Goal: Task Accomplishment & Management: Use online tool/utility

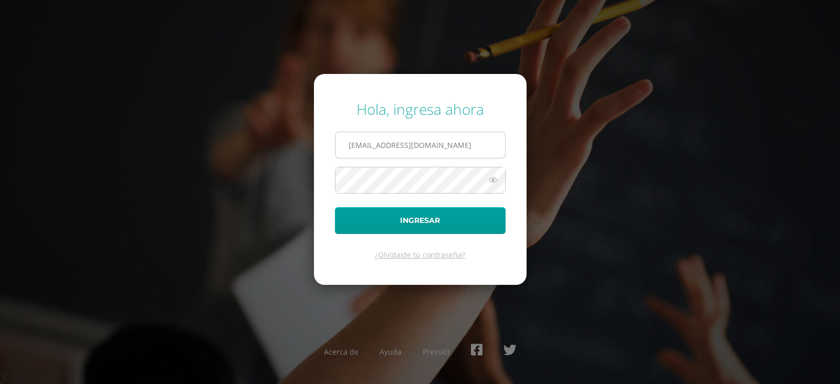
type input "[EMAIL_ADDRESS][DOMAIN_NAME]"
click at [335, 207] on button "Ingresar" at bounding box center [420, 220] width 171 height 27
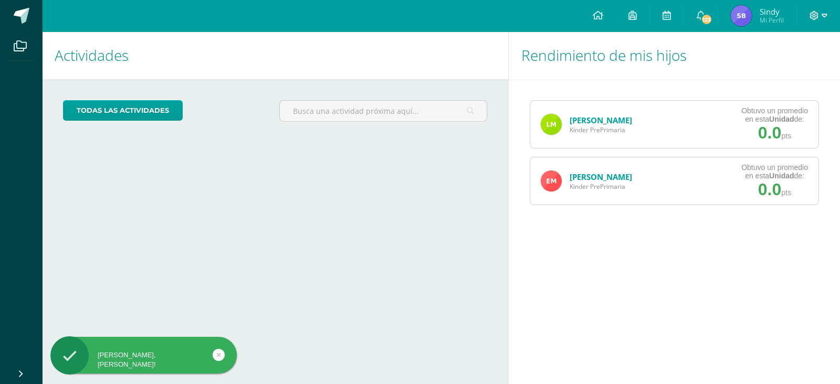
click at [813, 16] on icon at bounding box center [814, 15] width 9 height 9
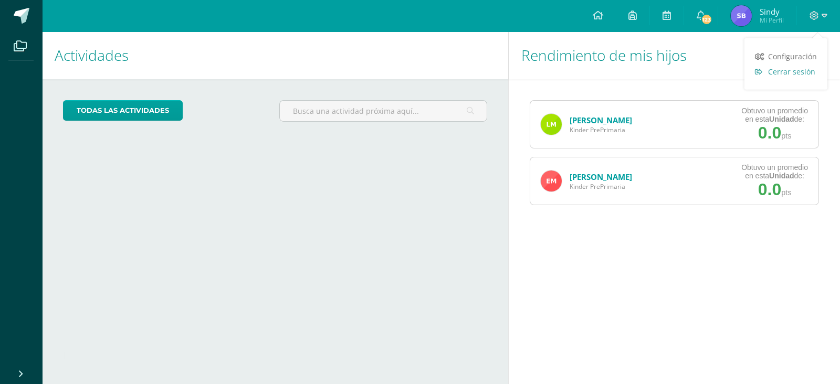
click at [800, 70] on span "Cerrar sesión" at bounding box center [791, 72] width 47 height 10
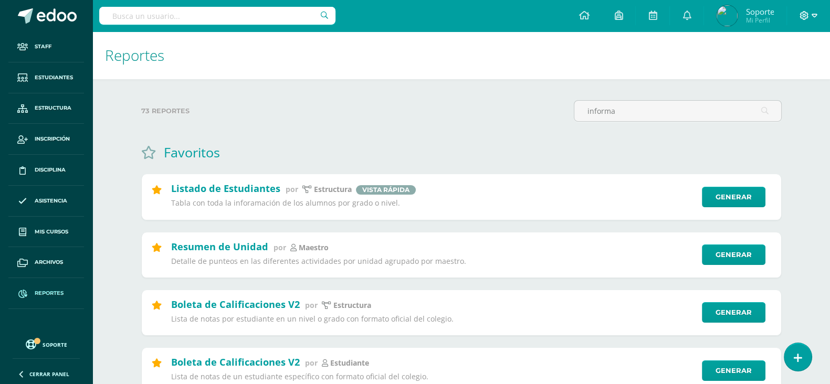
click at [805, 14] on icon at bounding box center [804, 15] width 9 height 9
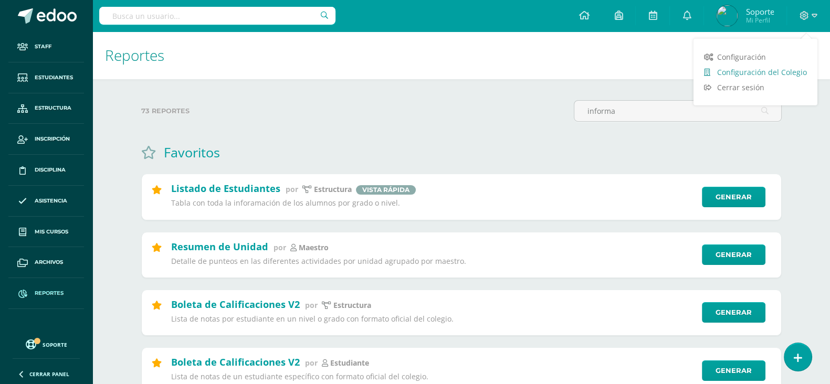
click at [769, 72] on span "Configuración del Colegio" at bounding box center [762, 72] width 90 height 10
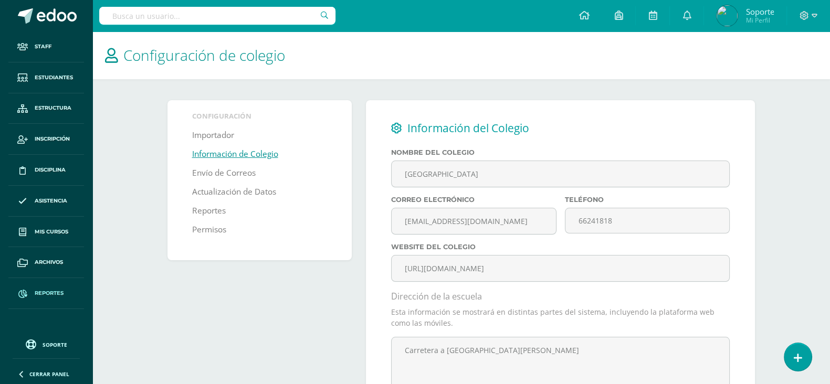
click at [42, 289] on span "Reportes" at bounding box center [49, 293] width 29 height 8
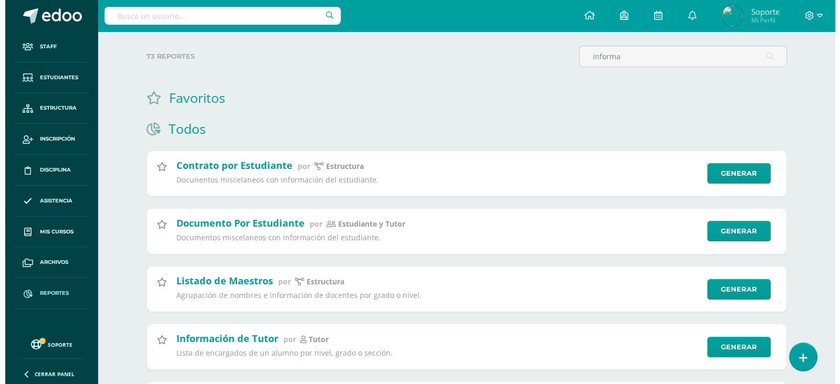
scroll to position [131, 0]
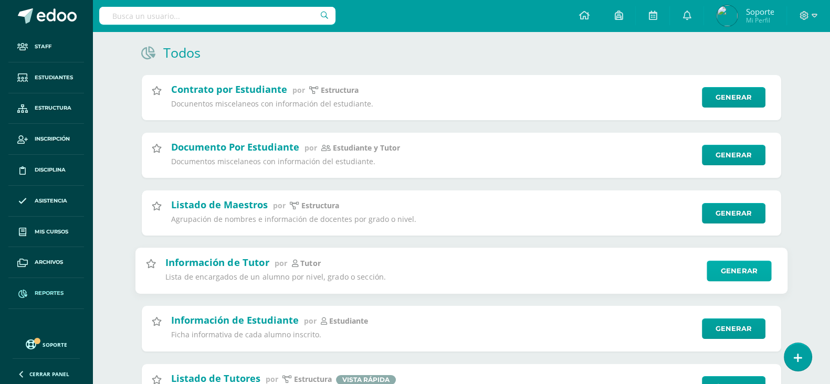
type input "informa"
click at [745, 269] on link "Generar" at bounding box center [738, 270] width 65 height 21
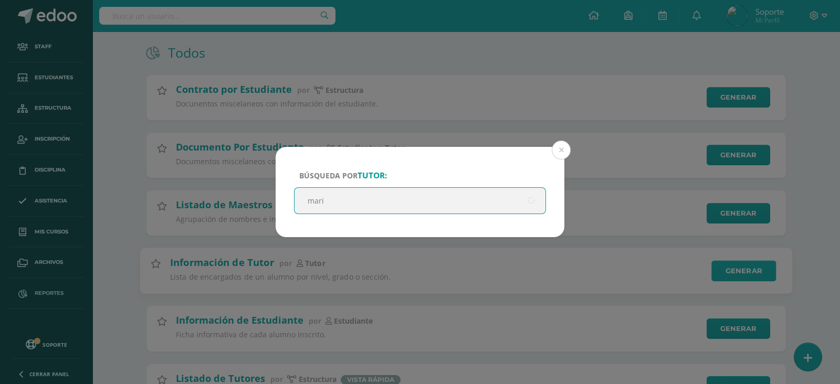
type input "[PERSON_NAME]"
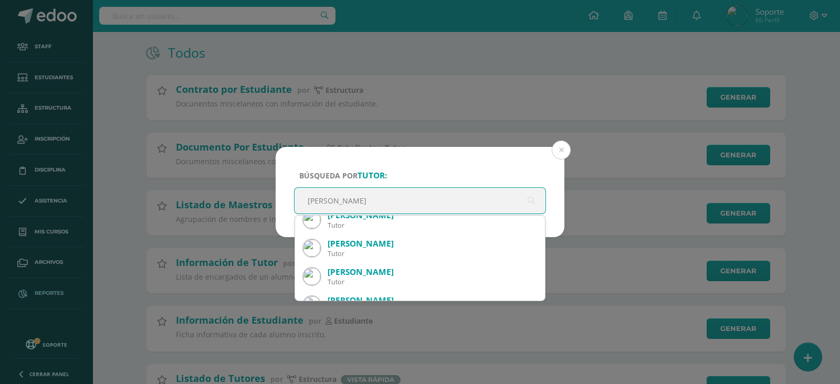
scroll to position [57, 0]
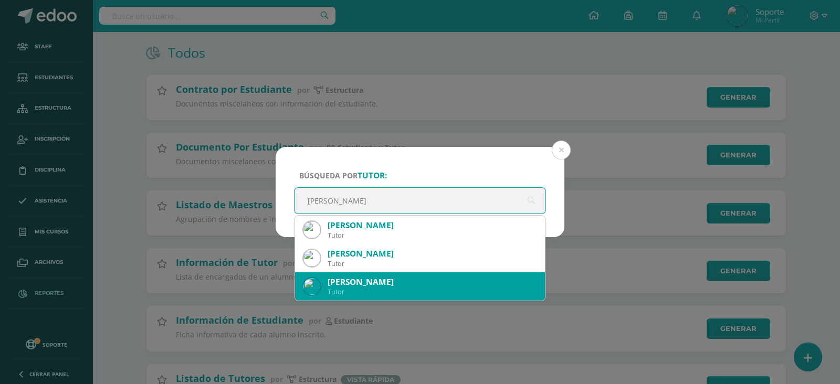
click at [390, 284] on div "[PERSON_NAME]" at bounding box center [431, 282] width 209 height 11
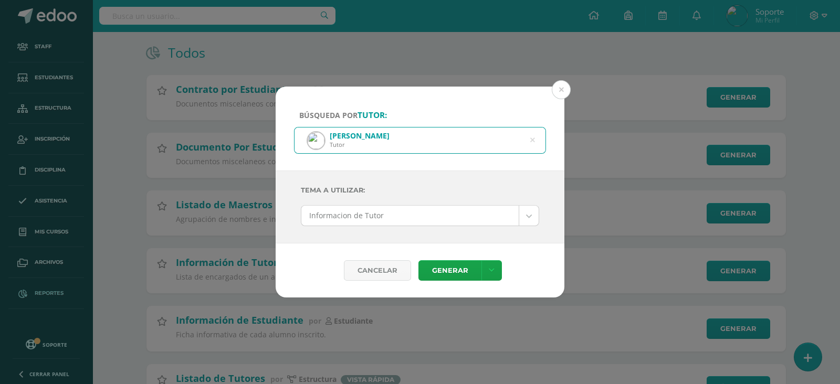
click at [451, 214] on body "Búsqueda por tutor: [PERSON_NAME] Tutor [PERSON_NAME] Tema a Utilizar: Informac…" at bounding box center [420, 329] width 840 height 920
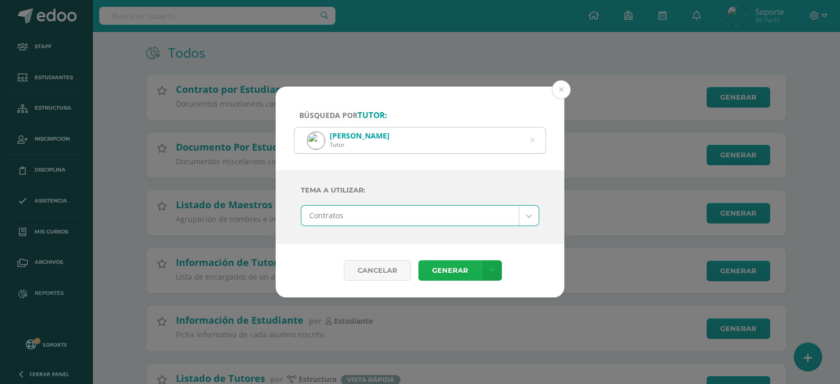
click at [469, 264] on link "Generar" at bounding box center [449, 270] width 63 height 20
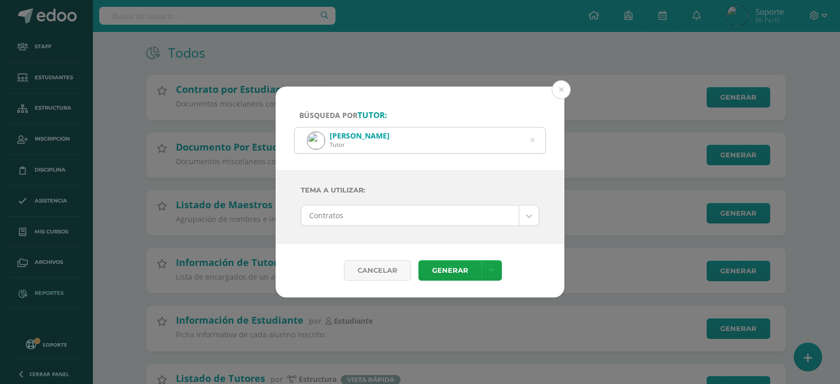
click at [420, 220] on body "Búsqueda por tutor: [PERSON_NAME] Tutor [PERSON_NAME] Tema a Utilizar: Contrato…" at bounding box center [420, 329] width 840 height 920
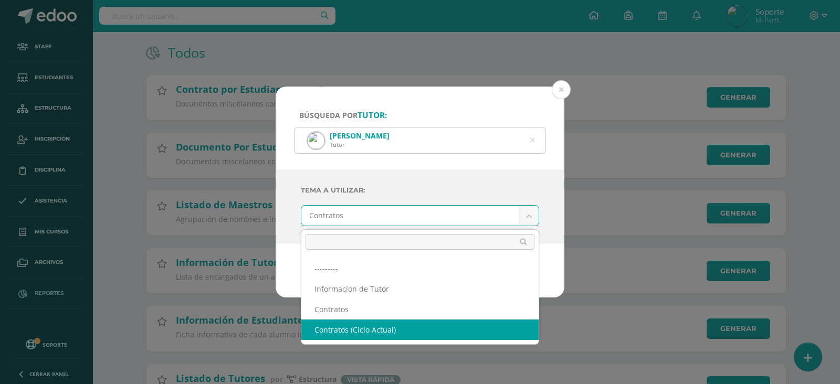
select select "66"
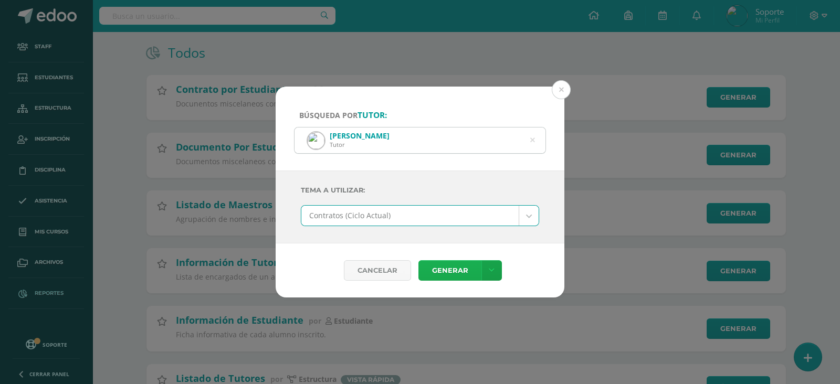
click at [460, 272] on link "Generar" at bounding box center [449, 270] width 63 height 20
